Goal: Task Accomplishment & Management: Use online tool/utility

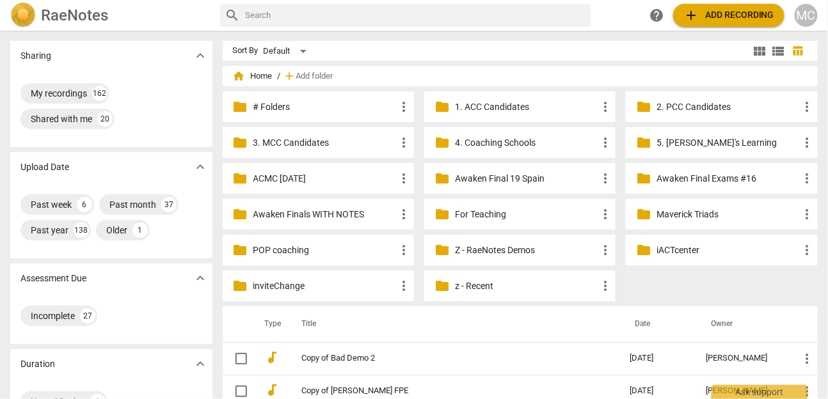
click at [699, 17] on span "add Add recording" at bounding box center [728, 15] width 91 height 15
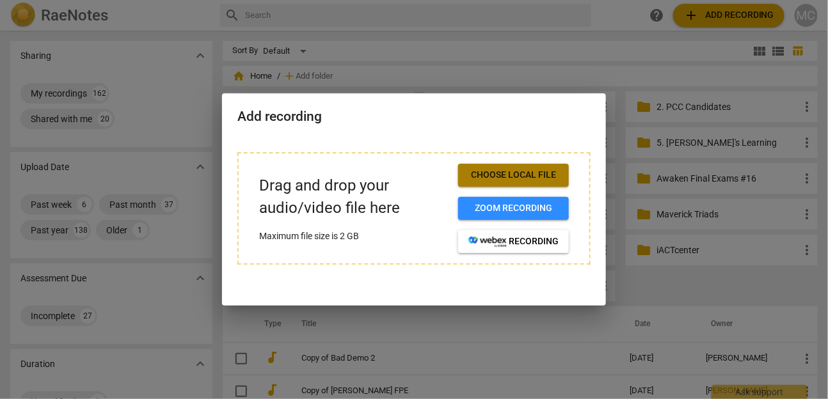
click at [503, 170] on span "Choose local file" at bounding box center [513, 175] width 90 height 13
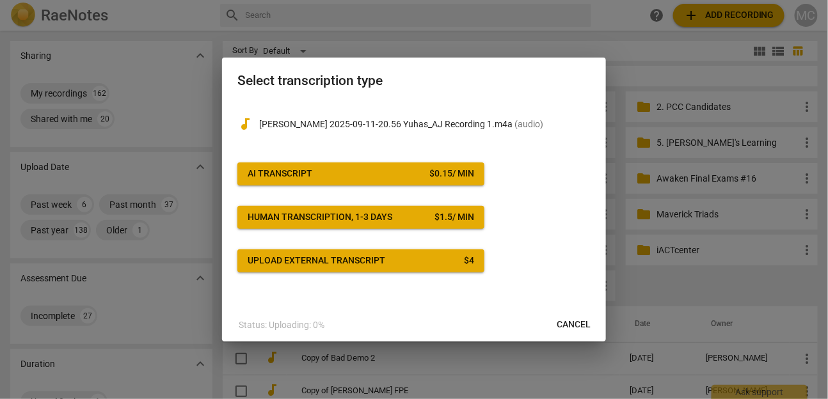
click at [429, 175] on div "$ 0.15 / min" at bounding box center [451, 174] width 45 height 13
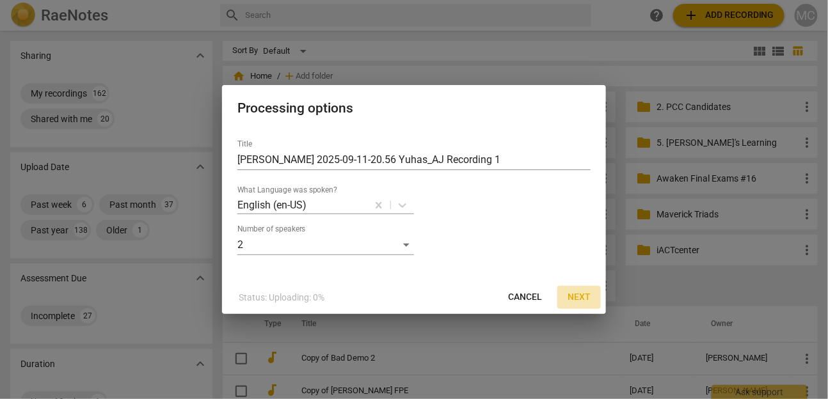
click at [587, 293] on span "Next" at bounding box center [578, 297] width 23 height 13
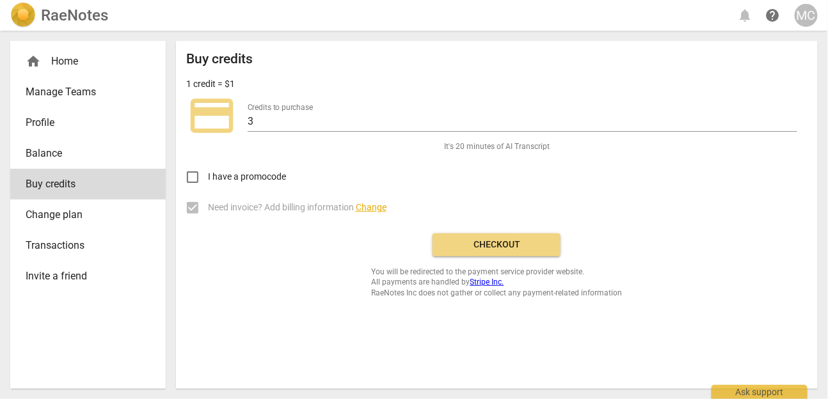
click at [483, 237] on button "Checkout" at bounding box center [496, 244] width 128 height 23
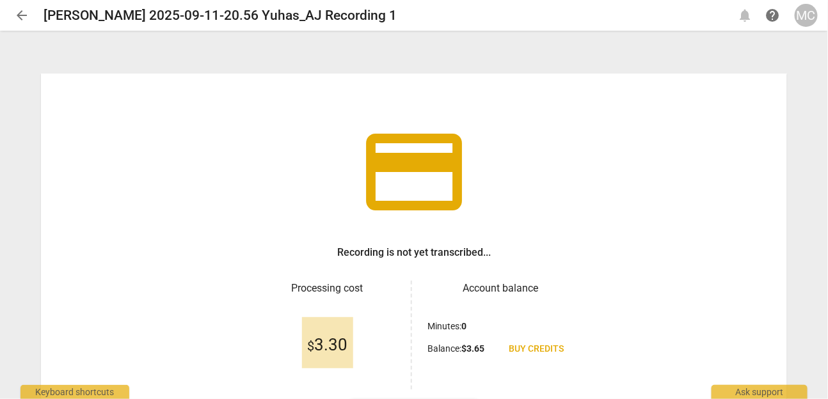
scroll to position [105, 0]
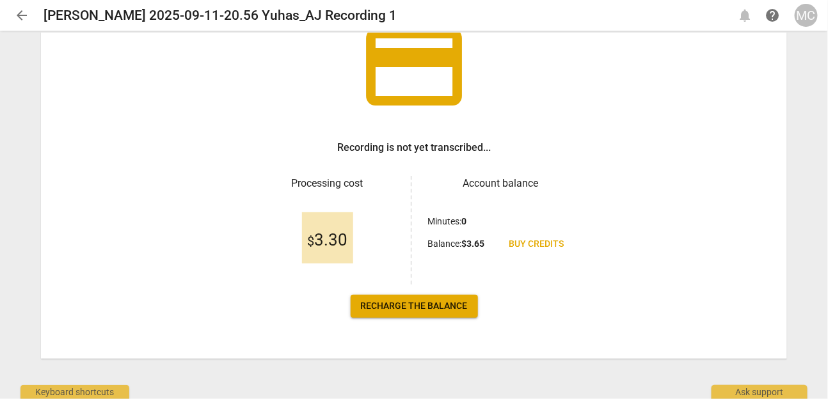
click at [425, 308] on span "Recharge the balance" at bounding box center [414, 306] width 107 height 13
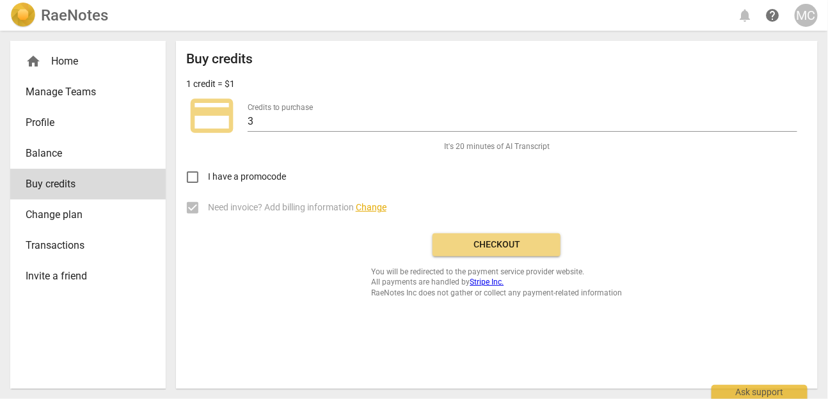
click at [39, 13] on div "RaeNotes" at bounding box center [59, 16] width 98 height 26
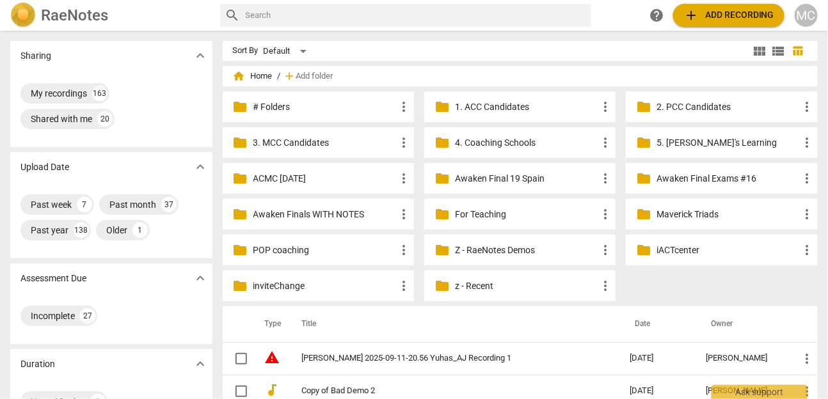
scroll to position [17, 0]
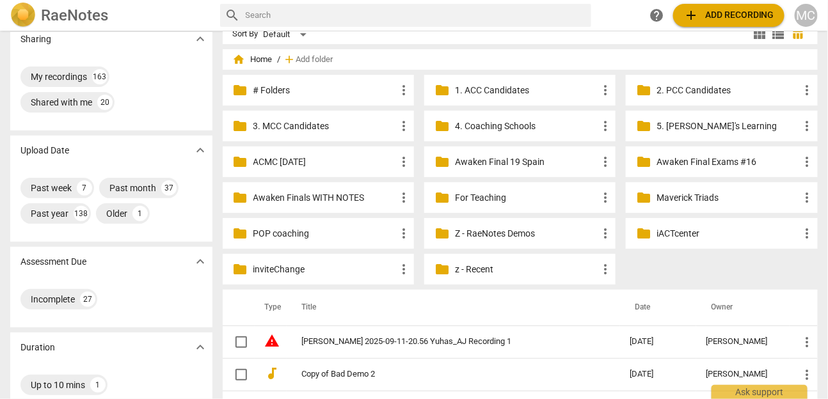
click at [429, 349] on td "[PERSON_NAME] 2025-09-11-20.56 Yuhas_AJ Recording 1" at bounding box center [453, 342] width 333 height 33
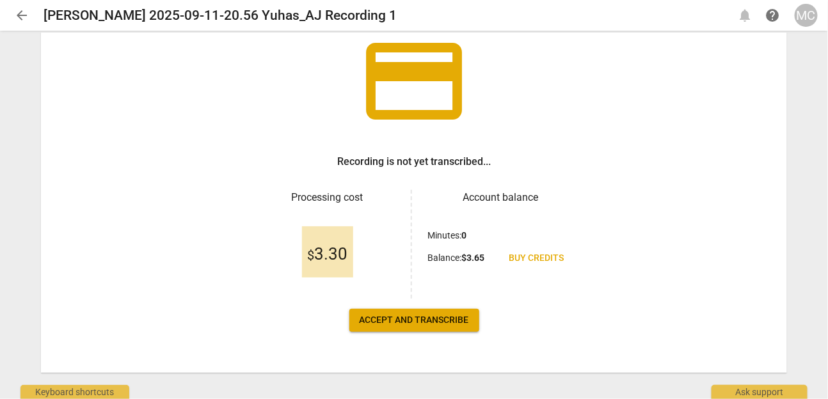
scroll to position [105, 0]
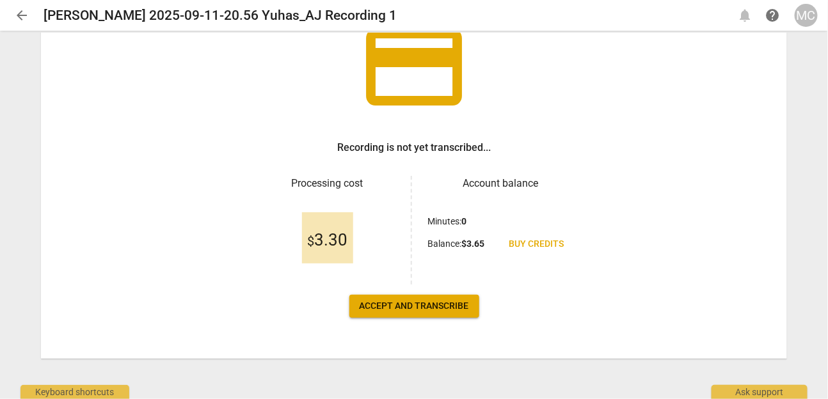
click at [405, 311] on span "Accept and transcribe" at bounding box center [413, 306] width 109 height 13
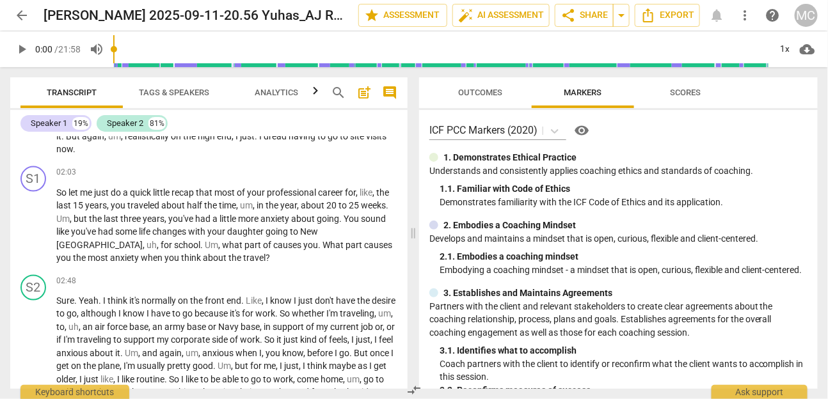
scroll to position [601, 0]
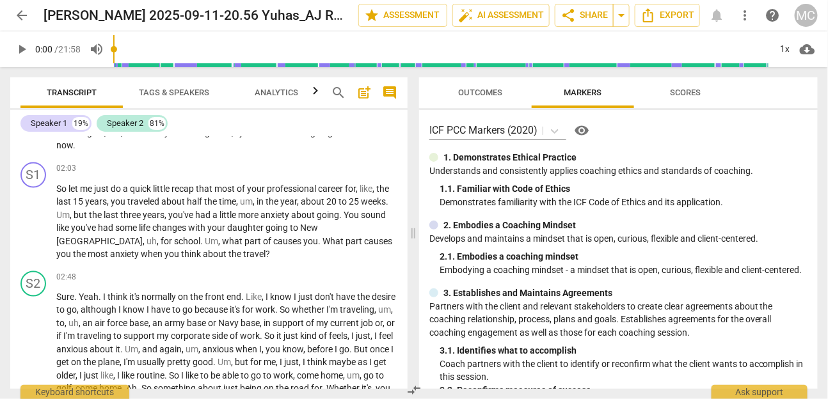
click at [26, 7] on button "arrow_back" at bounding box center [21, 15] width 23 height 23
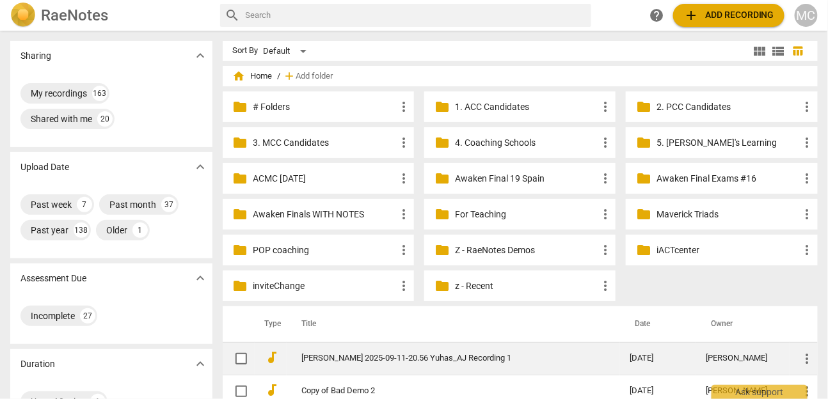
click at [433, 367] on td "[PERSON_NAME] 2025-09-11-20.56 Yuhas_AJ Recording 1" at bounding box center [453, 358] width 333 height 33
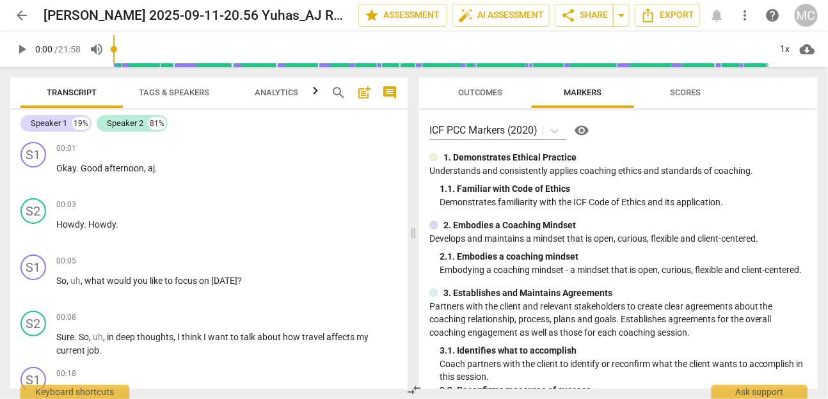
click at [334, 94] on span "search" at bounding box center [338, 92] width 15 height 15
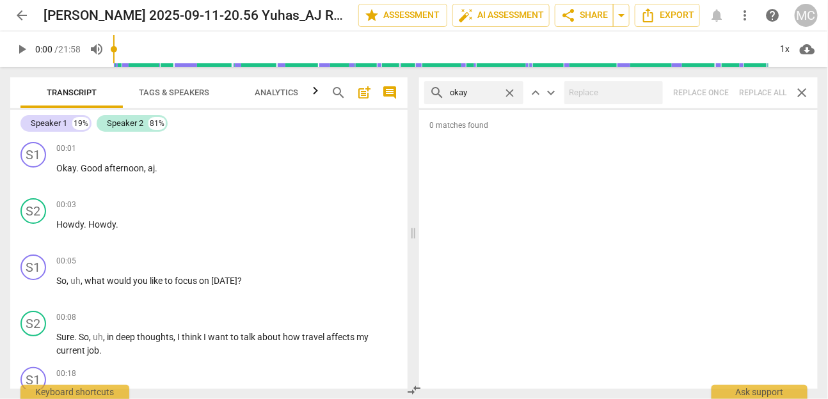
type input "okay"
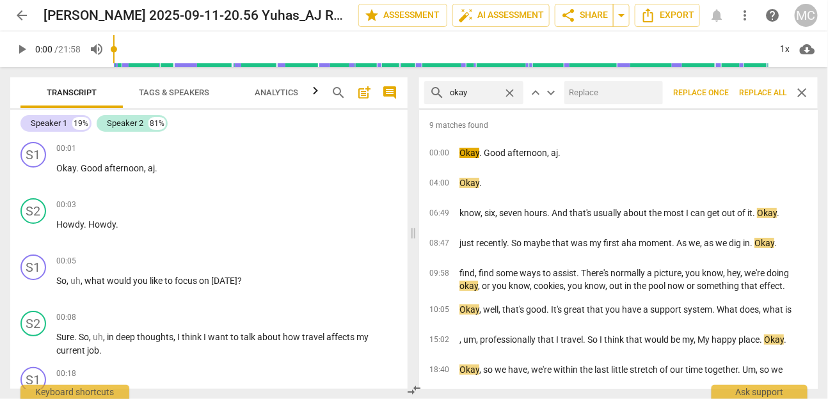
click at [608, 91] on input "text" at bounding box center [611, 93] width 94 height 20
type input "OK"
click at [755, 92] on span "Replace all" at bounding box center [763, 93] width 48 height 11
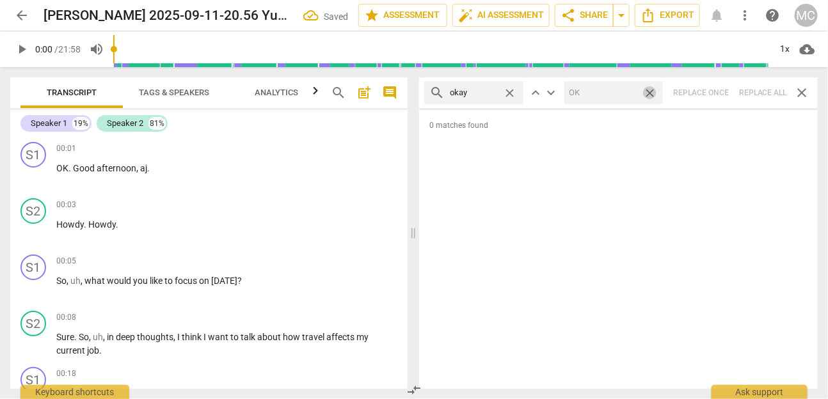
click at [652, 90] on span "close" at bounding box center [649, 92] width 13 height 13
click at [511, 95] on span "close" at bounding box center [509, 92] width 13 height 13
click at [484, 95] on input "text" at bounding box center [484, 93] width 68 height 20
type input "uh"
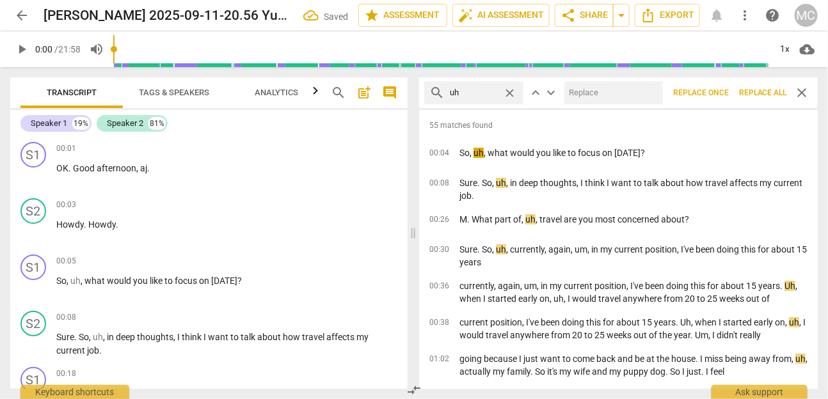
click at [611, 97] on input "text" at bounding box center [611, 93] width 94 height 20
type input "(uh)"
click at [753, 91] on span "Replace all" at bounding box center [763, 93] width 48 height 11
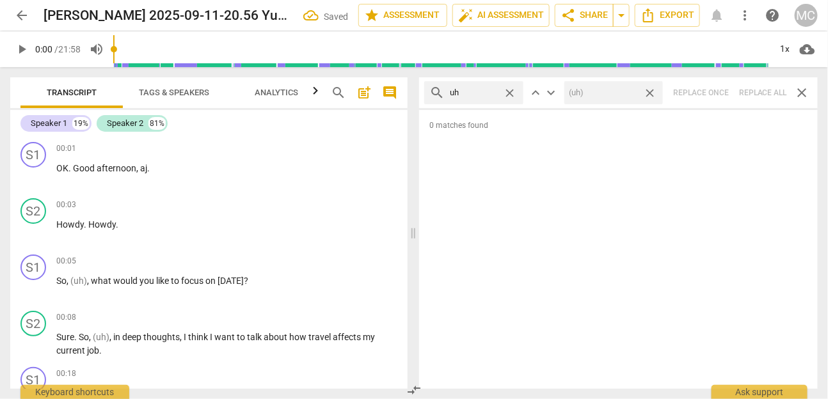
click at [650, 93] on span "close" at bounding box center [649, 92] width 13 height 13
click at [507, 95] on span "close" at bounding box center [509, 92] width 13 height 13
click at [491, 93] on input "text" at bounding box center [484, 93] width 68 height 20
type input "um"
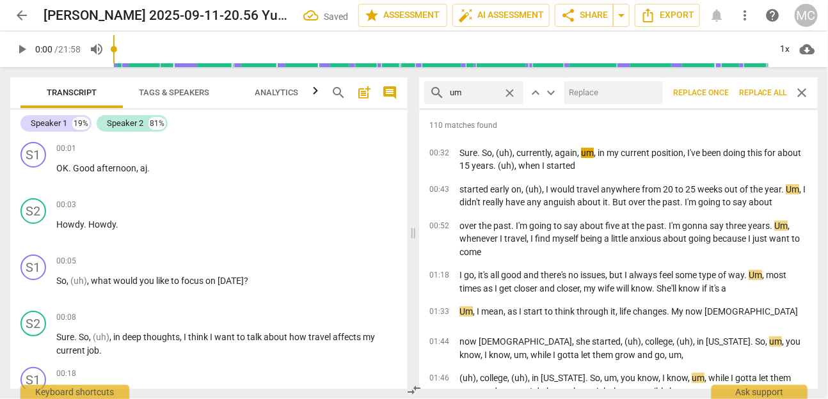
click at [584, 102] on input "text" at bounding box center [611, 93] width 94 height 20
type input "(umm)"
click at [759, 95] on span "Replace all" at bounding box center [763, 93] width 48 height 11
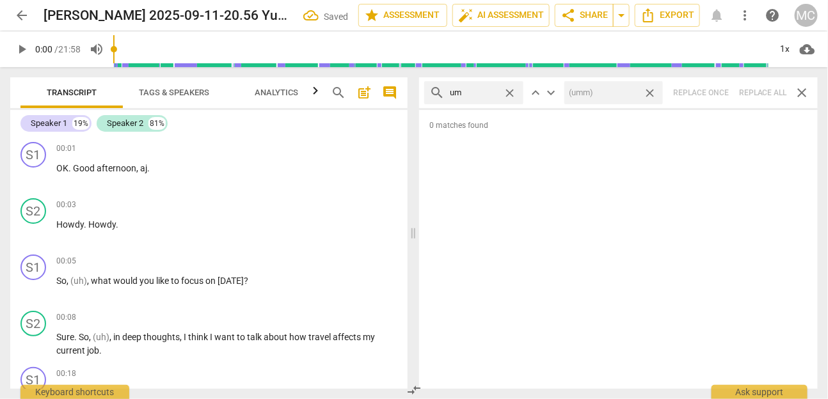
click at [654, 93] on span "close" at bounding box center [649, 92] width 13 height 13
click at [512, 94] on span "close" at bounding box center [509, 92] width 13 height 13
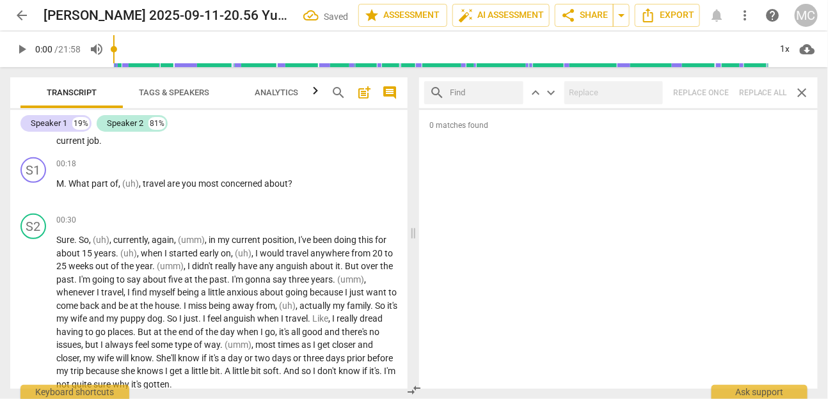
scroll to position [214, 0]
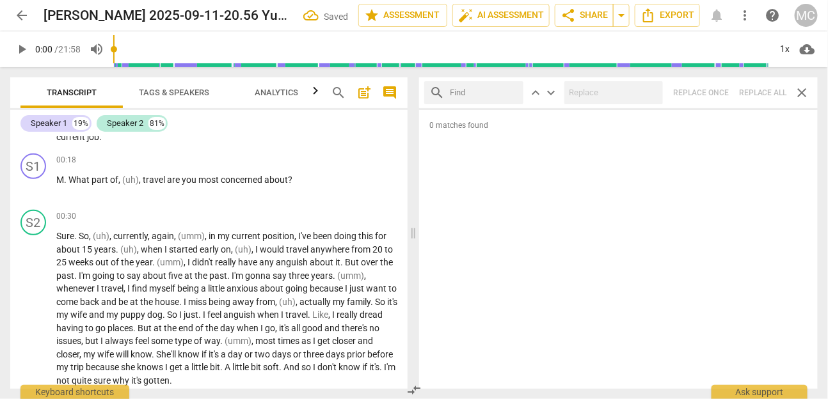
click at [491, 86] on input "text" at bounding box center [484, 93] width 68 height 20
type input "I"
type input "gonna"
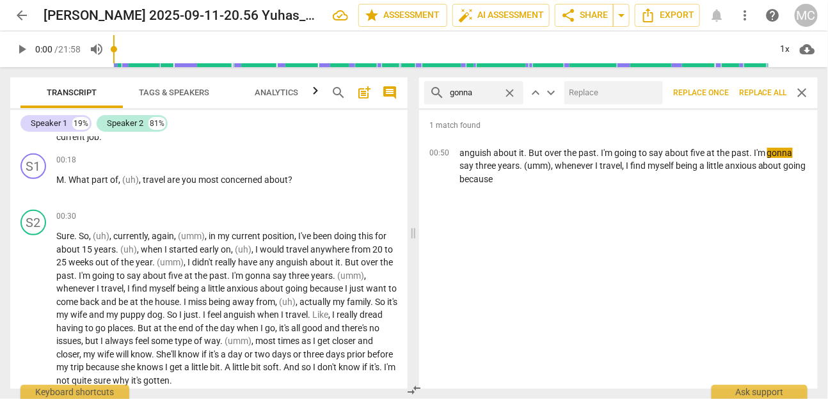
click at [604, 98] on input "text" at bounding box center [611, 93] width 94 height 20
click at [510, 90] on span "close" at bounding box center [509, 92] width 13 height 13
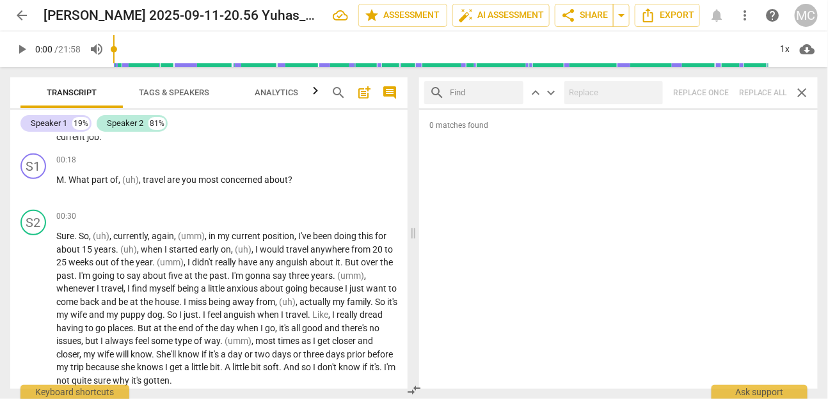
click at [474, 90] on input "text" at bounding box center [484, 93] width 68 height 20
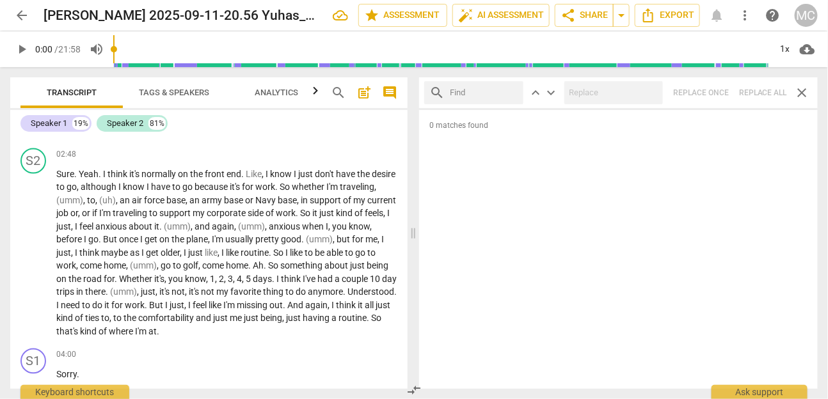
scroll to position [724, 0]
click at [480, 100] on input "text" at bounding box center [484, 93] width 68 height 20
type input "u"
type input "just"
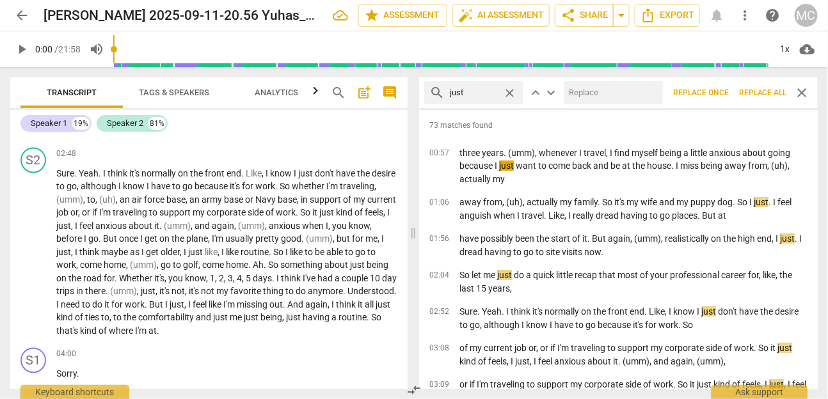
click at [622, 96] on input "text" at bounding box center [611, 93] width 94 height 20
type input "(just)"
click at [746, 88] on span "Replace all" at bounding box center [763, 93] width 48 height 11
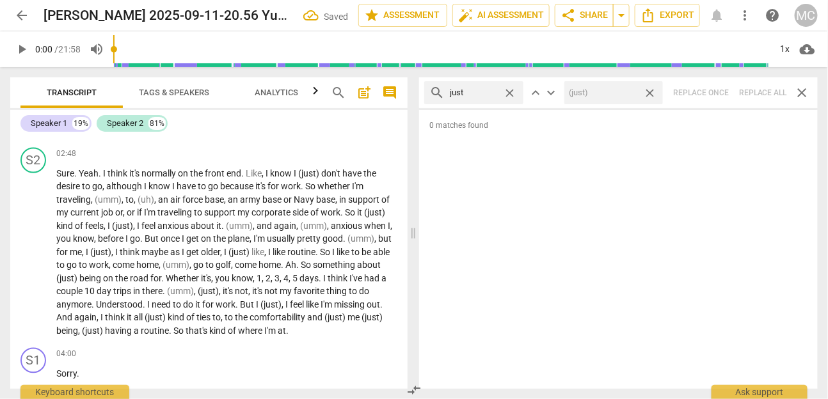
click at [647, 90] on span "close" at bounding box center [649, 92] width 13 height 13
click at [507, 88] on span "close" at bounding box center [509, 92] width 13 height 13
click at [473, 94] on input "text" at bounding box center [484, 93] width 68 height 20
type input ". So"
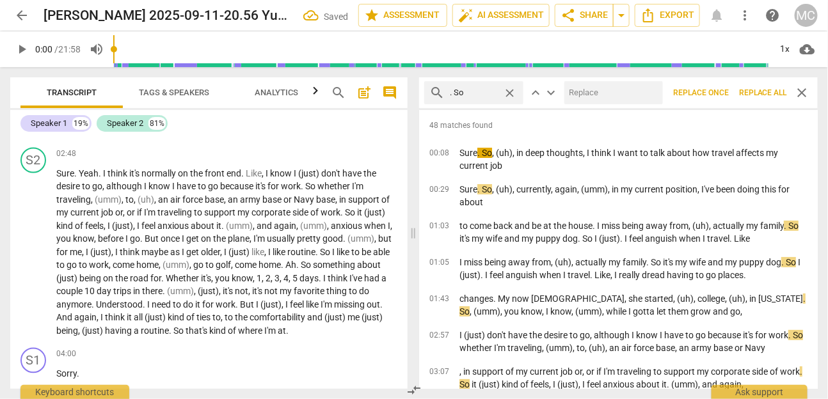
click at [610, 97] on input "text" at bounding box center [611, 93] width 94 height 20
type input ", so"
click at [751, 91] on span "Replace all" at bounding box center [763, 93] width 48 height 11
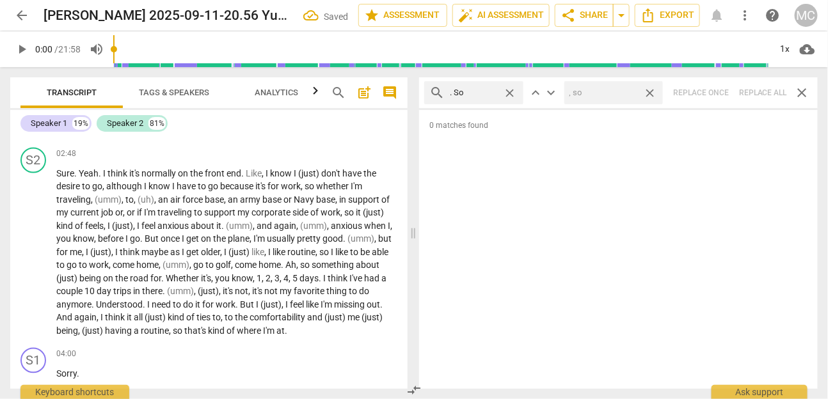
click at [650, 98] on span "close" at bounding box center [649, 92] width 13 height 13
click at [507, 95] on span "close" at bounding box center [509, 92] width 13 height 13
click at [498, 92] on input "text" at bounding box center [484, 93] width 68 height 20
type input ". but"
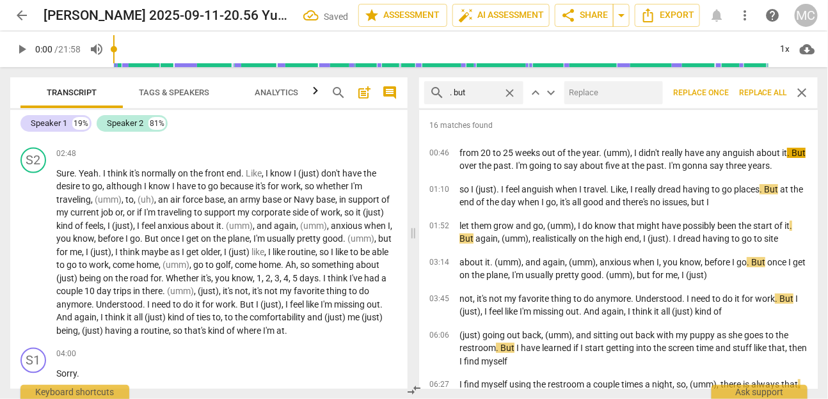
click at [605, 93] on input "text" at bounding box center [611, 93] width 94 height 20
type input ", but"
click at [778, 97] on span "Replace all" at bounding box center [763, 93] width 48 height 11
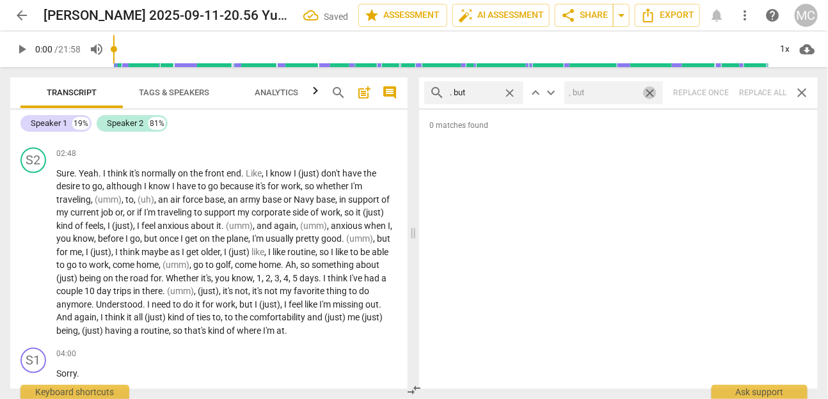
click at [655, 87] on span "close" at bounding box center [649, 92] width 13 height 13
click at [516, 84] on div "search . but close" at bounding box center [473, 92] width 99 height 23
click at [512, 92] on span "close" at bounding box center [509, 92] width 13 height 13
click at [478, 99] on input "text" at bounding box center [484, 93] width 68 height 20
type input "I'm"
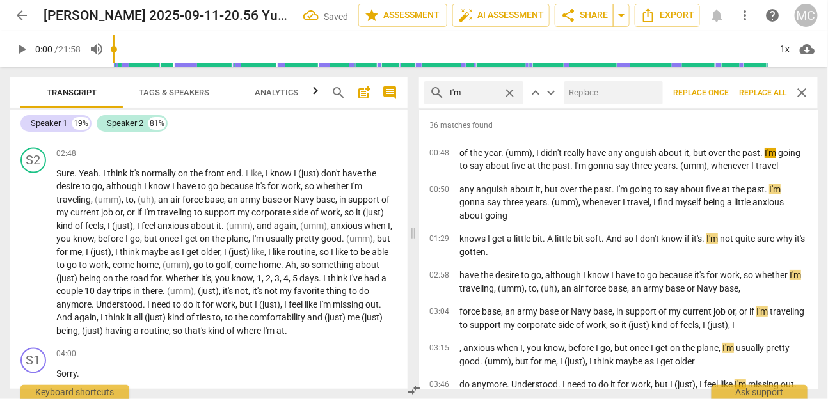
click at [603, 87] on input "text" at bounding box center [611, 93] width 94 height 20
type input "I am"
click at [754, 90] on span "Replace all" at bounding box center [763, 93] width 48 height 11
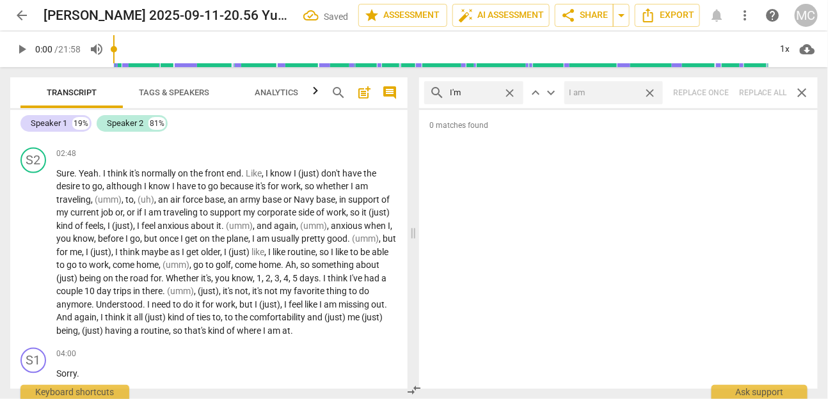
click at [653, 93] on span "close" at bounding box center [649, 92] width 13 height 13
click at [514, 92] on span "close" at bounding box center [509, 92] width 13 height 13
click at [500, 93] on input "text" at bounding box center [484, 93] width 68 height 20
type input "I've"
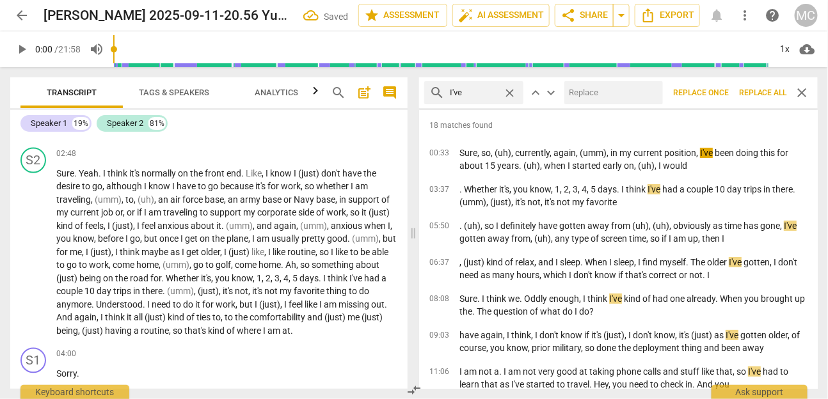
click at [610, 87] on input "text" at bounding box center [611, 93] width 94 height 20
type input "I have"
click at [752, 90] on span "Replace all" at bounding box center [763, 93] width 48 height 11
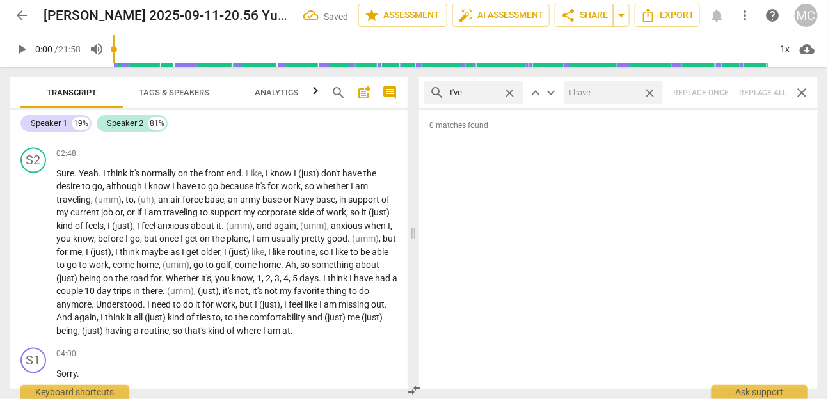
click at [650, 92] on span "close" at bounding box center [649, 92] width 13 height 13
click at [511, 91] on span "close" at bounding box center [509, 92] width 13 height 13
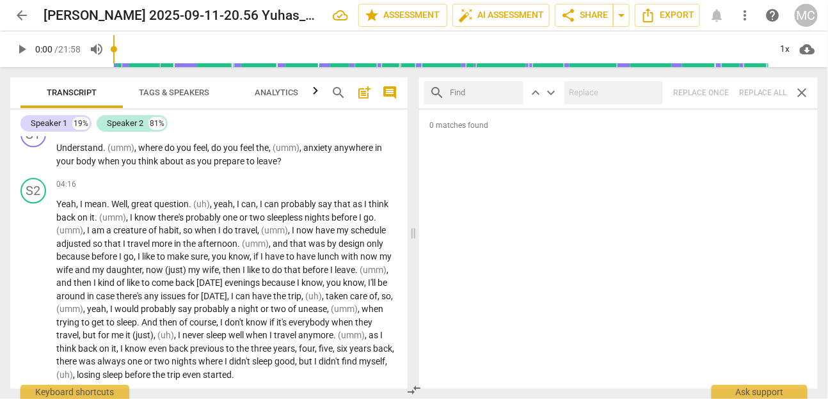
scroll to position [1062, 0]
click at [480, 87] on input "text" at bounding box center [484, 93] width 68 height 20
type input "I mean"
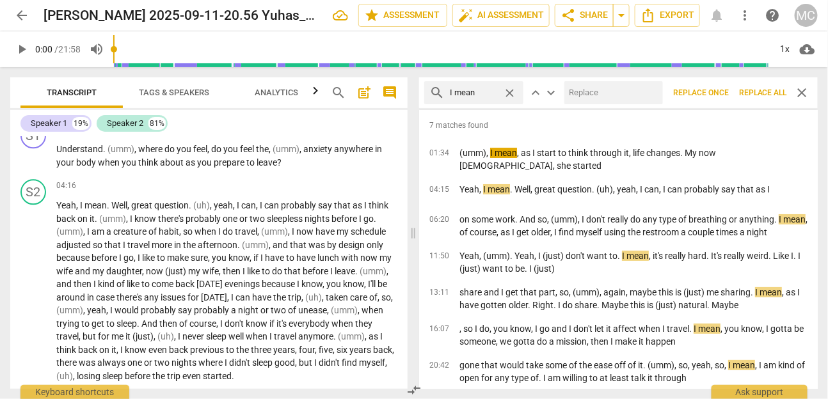
click at [606, 79] on div "search I mean close keyboard_arrow_up keyboard_arrow_down Replace once Replace …" at bounding box center [618, 92] width 398 height 31
click at [599, 90] on input "text" at bounding box center [611, 93] width 94 height 20
type input "I"
type input "(I mean)"
click at [764, 98] on button "Replace all" at bounding box center [763, 92] width 58 height 23
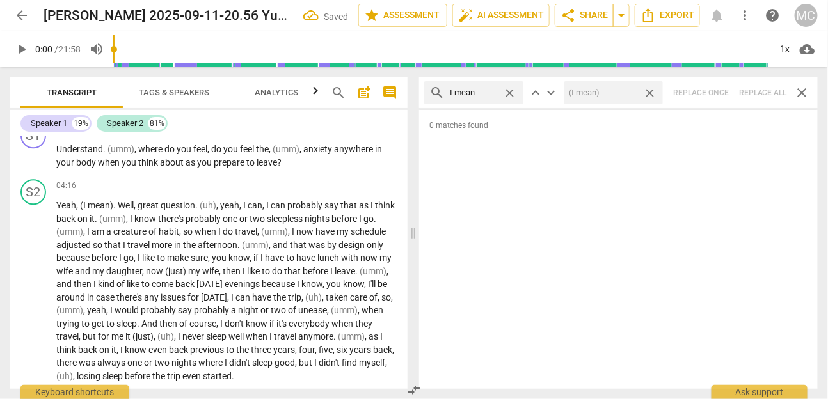
click at [650, 95] on span "close" at bounding box center [649, 92] width 13 height 13
click at [515, 90] on span "close" at bounding box center [509, 92] width 13 height 13
click at [495, 90] on input "text" at bounding box center [484, 93] width 68 height 20
type input ". and"
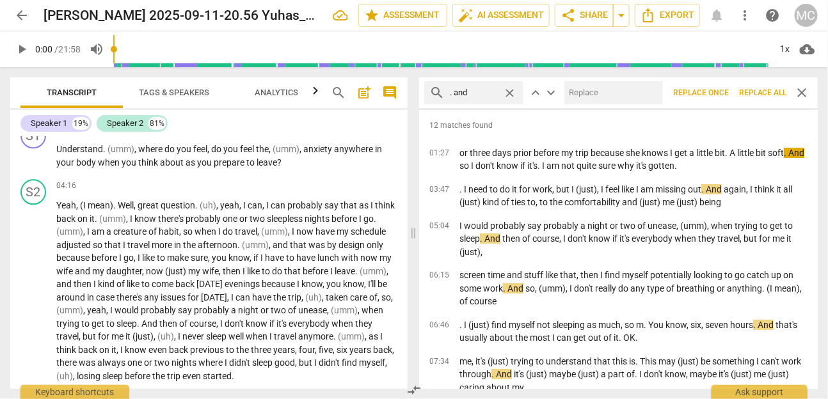
click at [611, 88] on input "text" at bounding box center [611, 93] width 94 height 20
type input ", and"
click at [753, 96] on span "Replace all" at bounding box center [763, 93] width 48 height 11
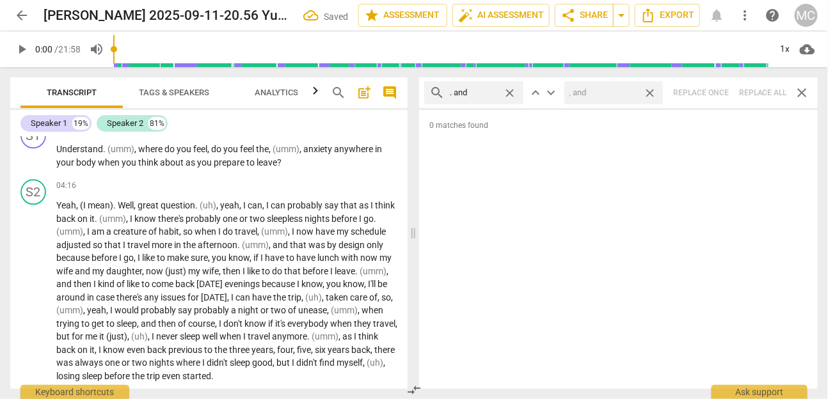
click at [649, 93] on span "close" at bounding box center [649, 92] width 13 height 13
click at [509, 87] on span "close" at bounding box center [509, 92] width 13 height 13
click at [467, 83] on input "text" at bounding box center [484, 93] width 68 height 20
click at [467, 89] on input "text" at bounding box center [484, 93] width 68 height 20
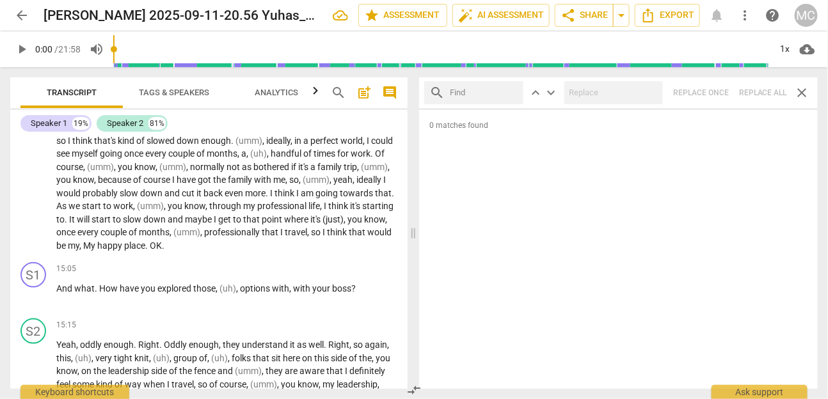
scroll to position [3481, 0]
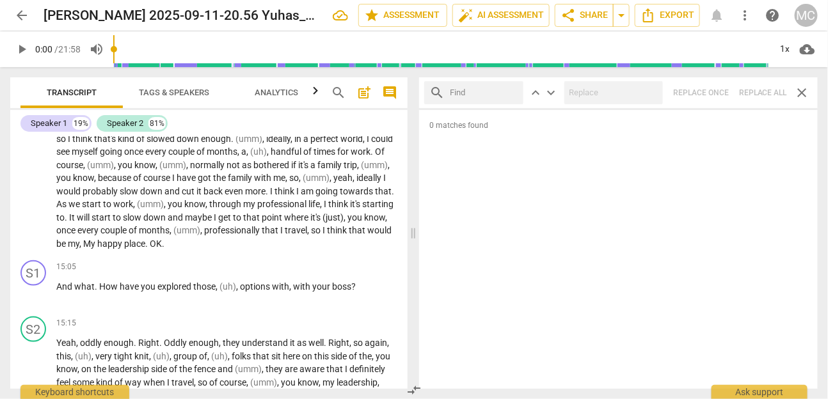
click at [279, 90] on span "Analytics" at bounding box center [276, 93] width 43 height 10
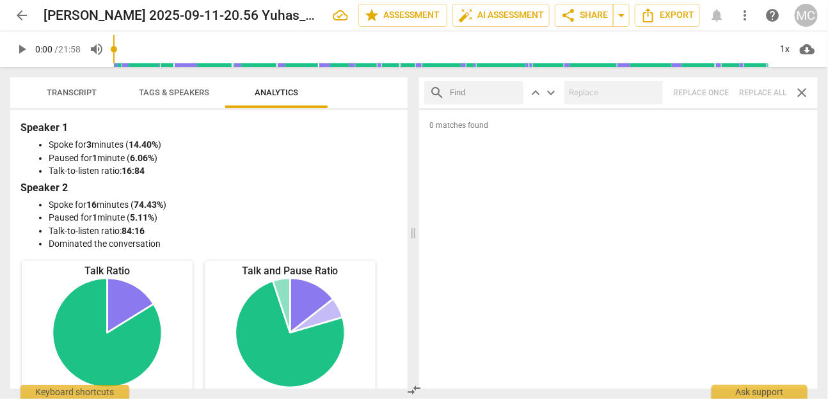
click at [79, 90] on span "Transcript" at bounding box center [72, 93] width 50 height 10
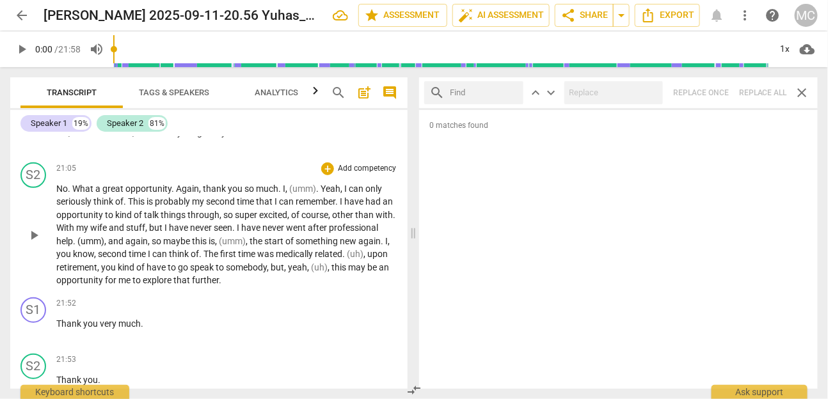
scroll to position [4787, 0]
